Goal: Task Accomplishment & Management: Manage account settings

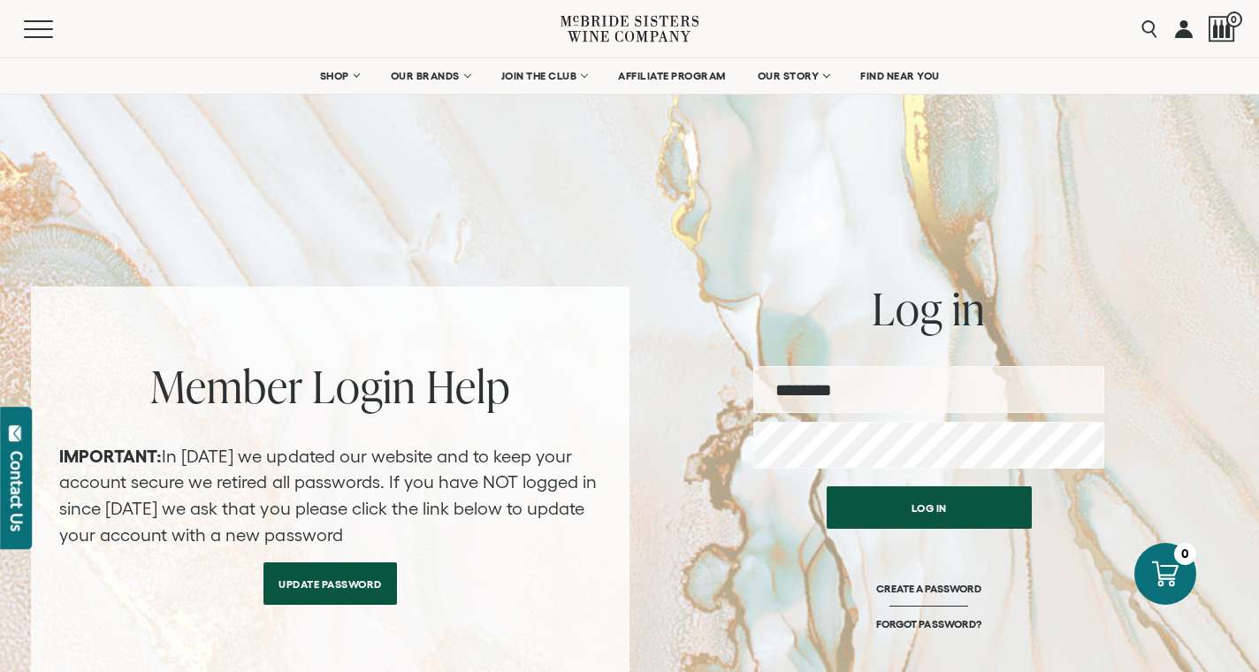
type input "**********"
click at [928, 507] on button "Log in" at bounding box center [929, 507] width 205 height 42
click at [925, 513] on button "Log in" at bounding box center [929, 507] width 205 height 42
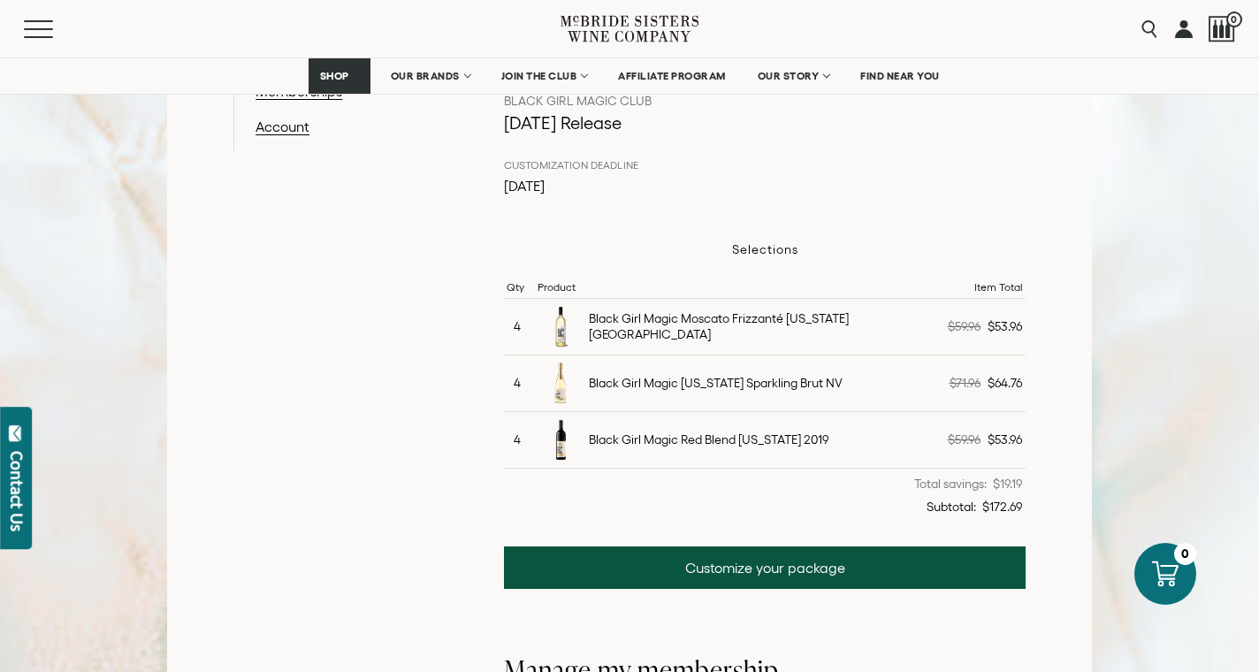
scroll to position [429, 0]
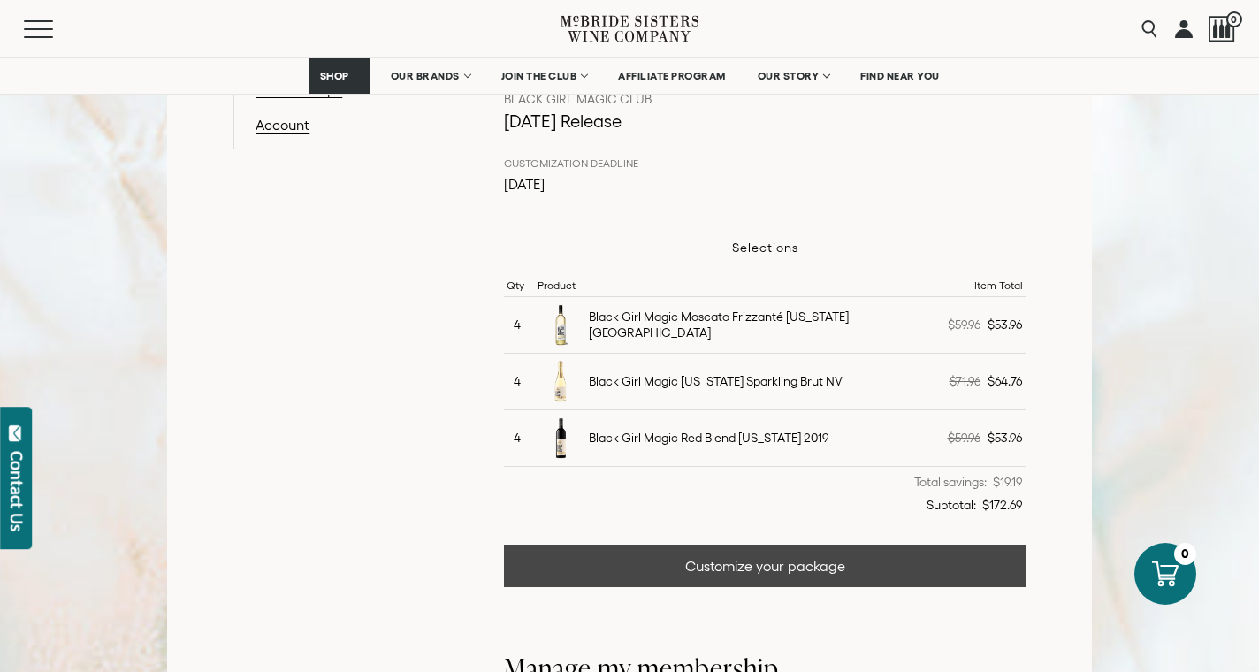
click at [764, 574] on link "Customize your package" at bounding box center [765, 566] width 522 height 42
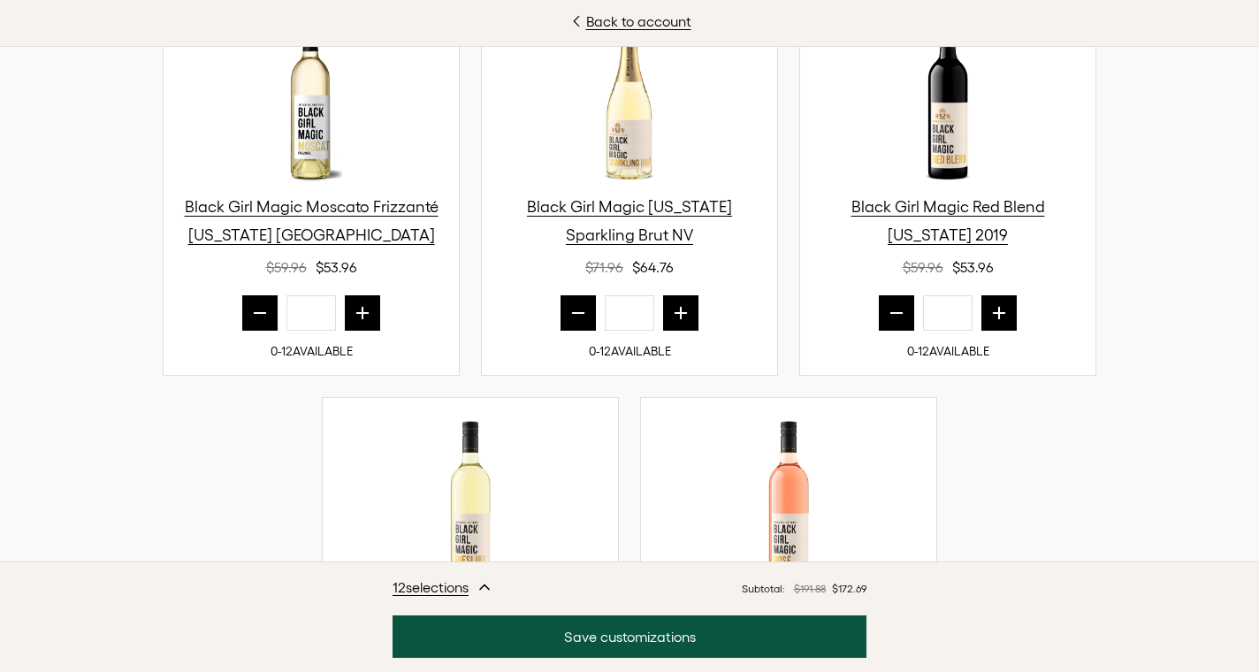
scroll to position [615, 0]
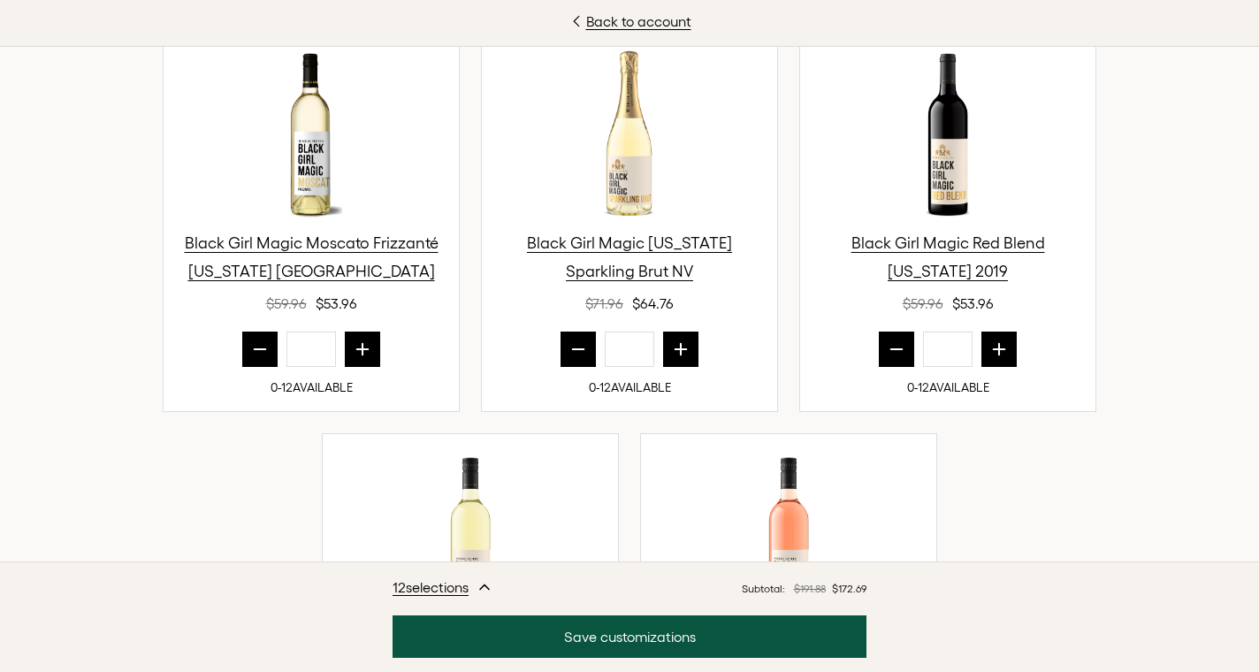
click at [255, 338] on button "prior quantity" at bounding box center [259, 349] width 35 height 35
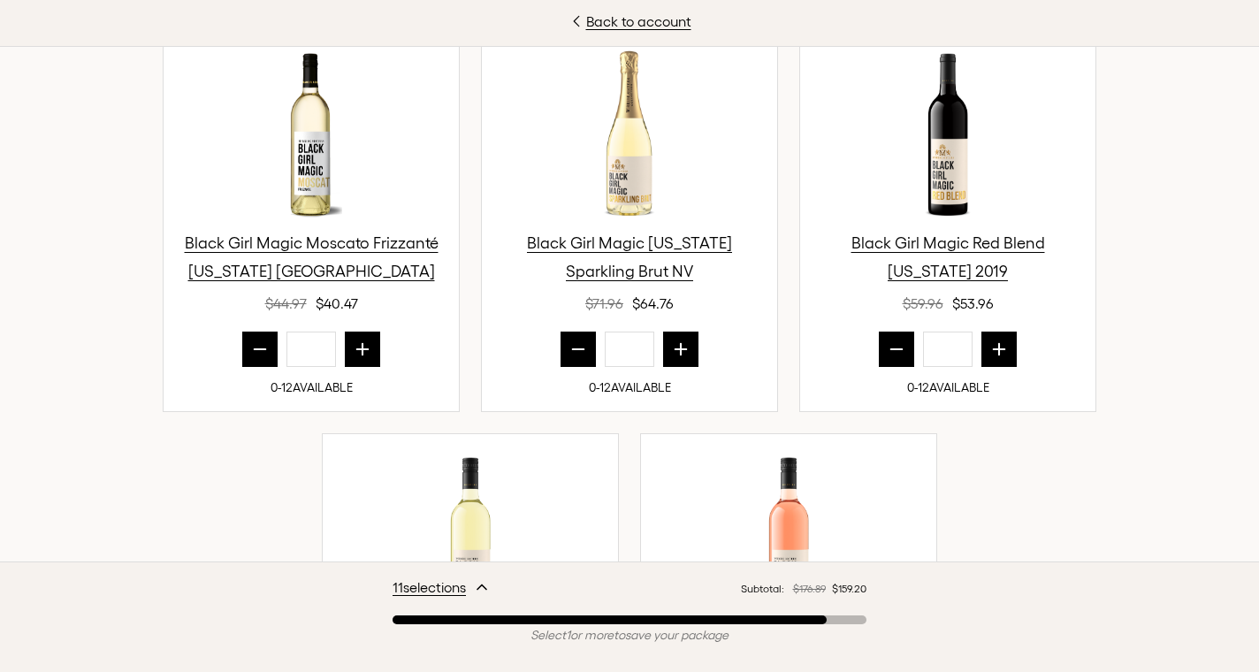
click at [255, 338] on button "prior quantity" at bounding box center [259, 349] width 35 height 35
type input "*"
click at [573, 342] on icon "prior quantity" at bounding box center [578, 349] width 18 height 18
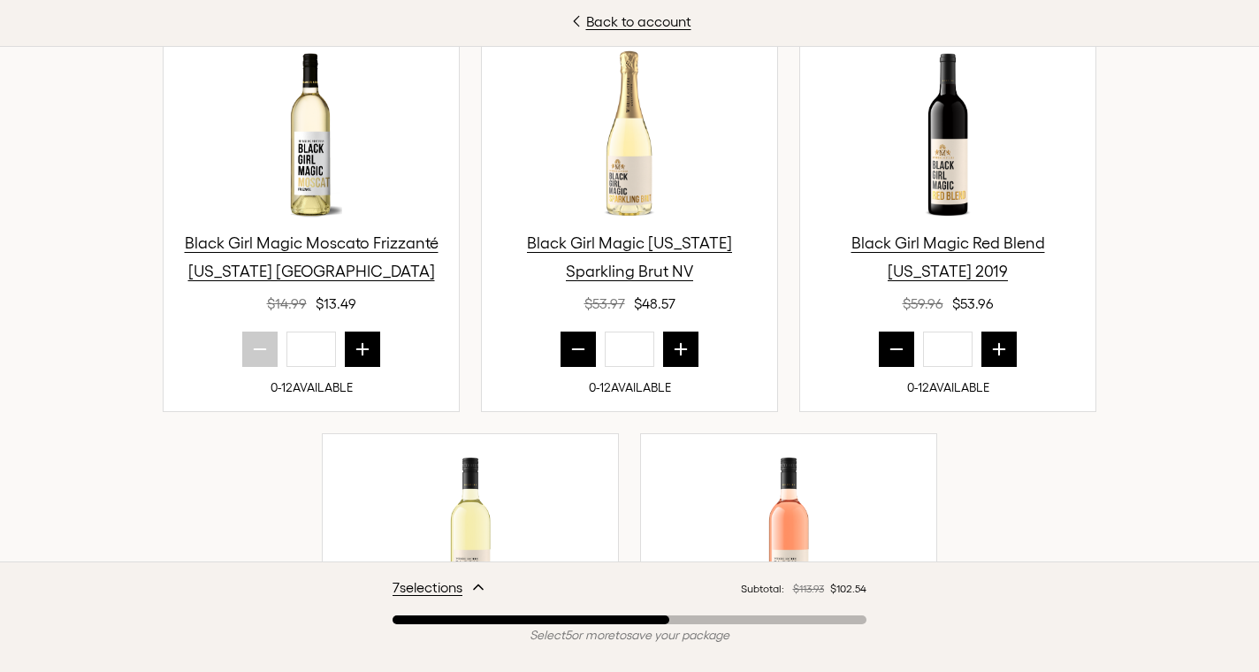
click at [573, 342] on icon "prior quantity" at bounding box center [578, 349] width 18 height 18
type input "*"
click at [890, 356] on icon "prior quantity" at bounding box center [897, 349] width 18 height 18
type input "*"
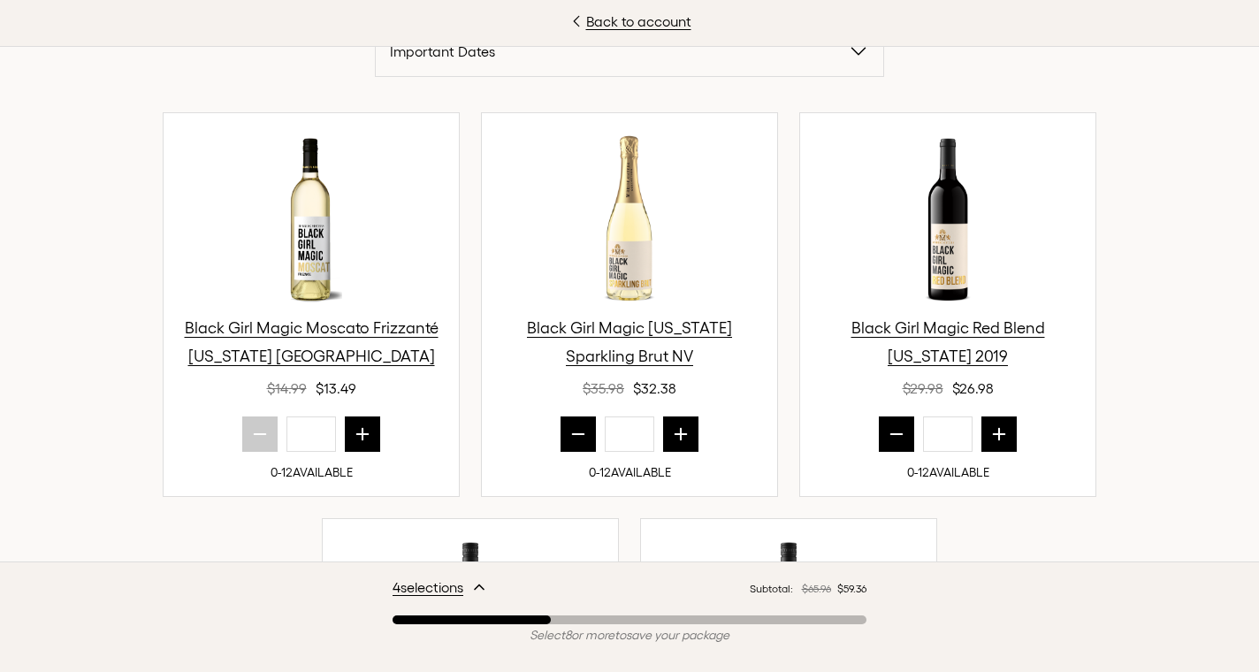
scroll to position [535, 0]
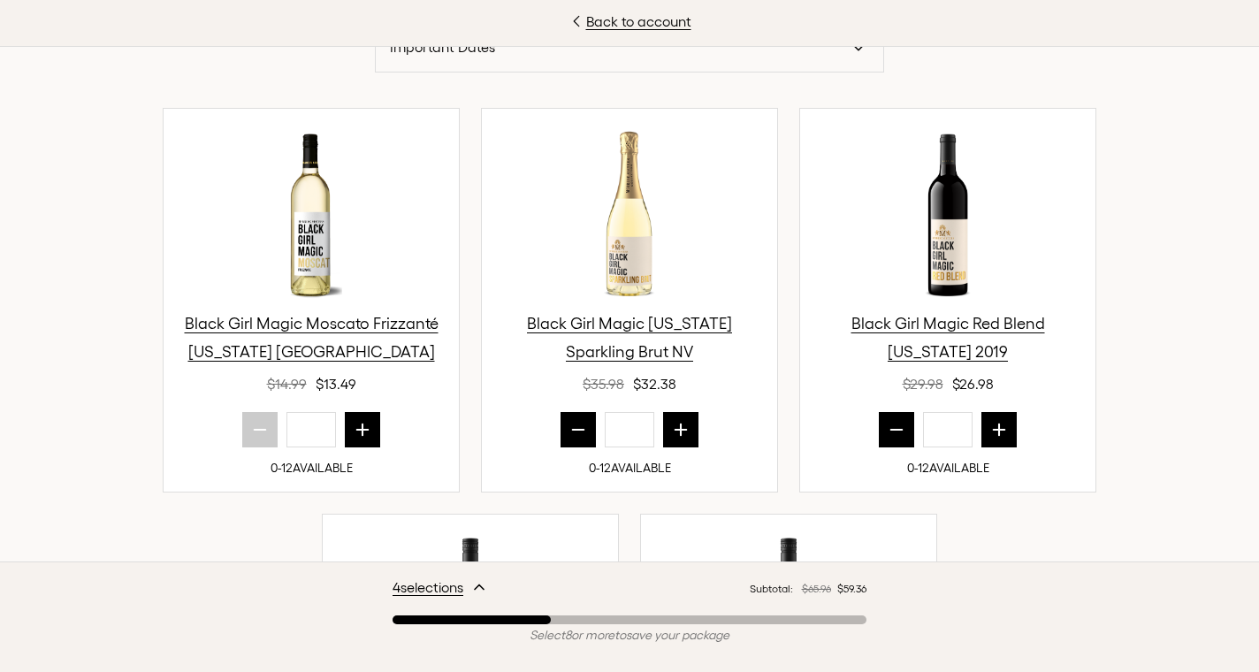
click at [683, 428] on icon "next quantity" at bounding box center [680, 429] width 11 height 11
type input "*"
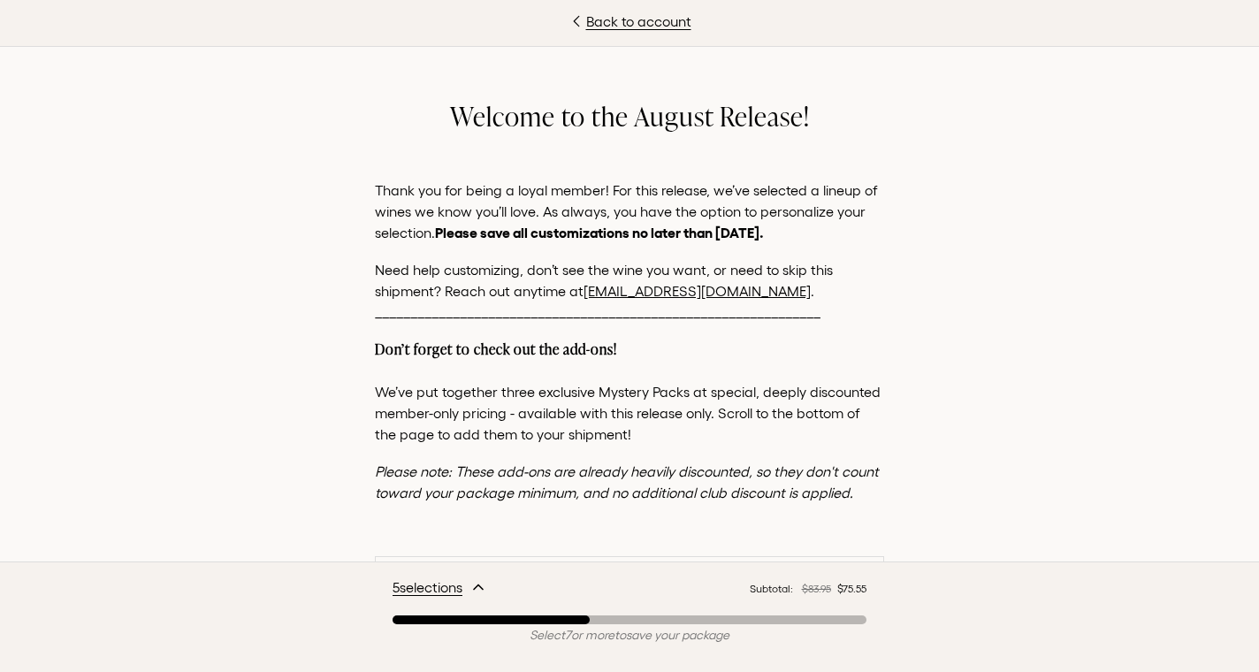
scroll to position [0, 0]
